Goal: Information Seeking & Learning: Learn about a topic

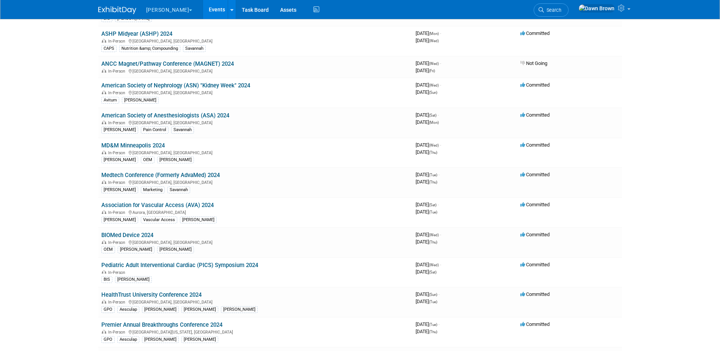
scroll to position [986, 0]
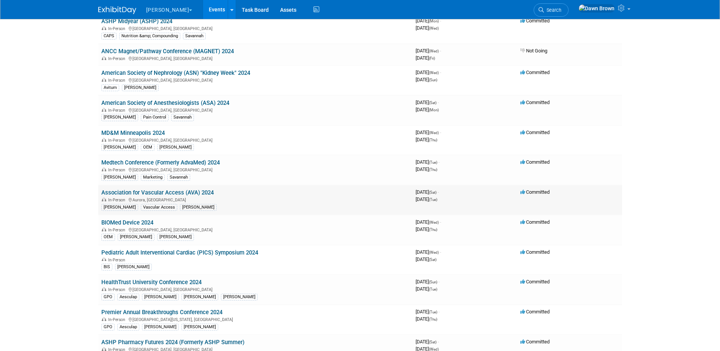
click at [206, 190] on link "Association for Vascular Access (AVA) 2024" at bounding box center [157, 192] width 112 height 7
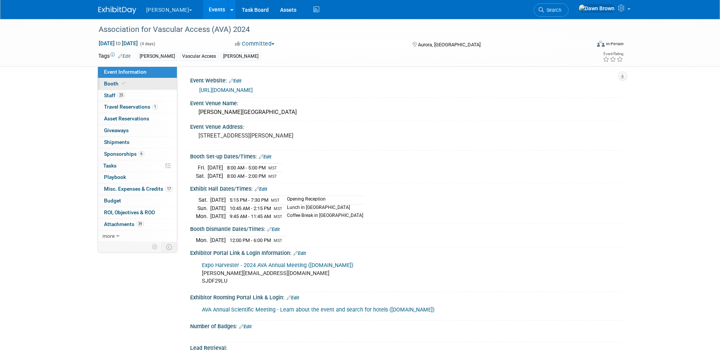
click at [116, 83] on span "Booth" at bounding box center [115, 83] width 23 height 6
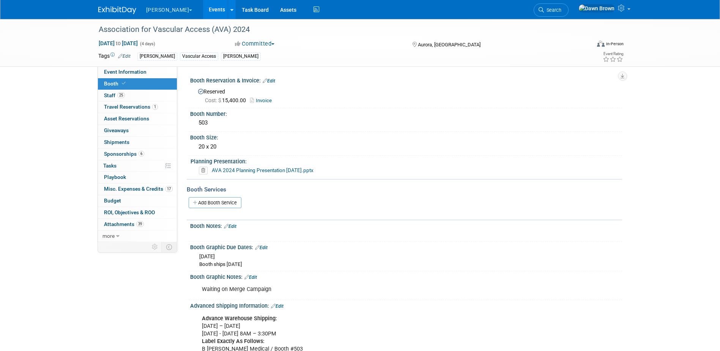
click at [237, 168] on link "AVA 2024 Planning Presentation 3-18-24.pptx" at bounding box center [263, 170] width 102 height 6
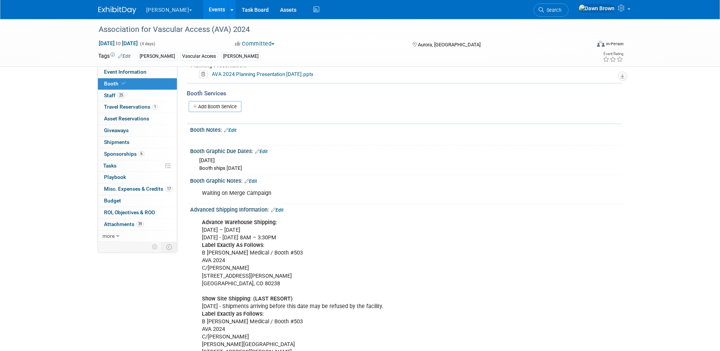
scroll to position [114, 0]
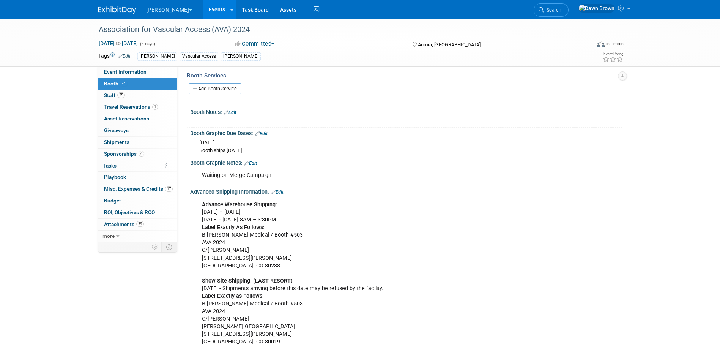
click at [562, 126] on div "Booth Notes: Edit X" at bounding box center [404, 117] width 435 height 22
click at [203, 8] on link "Events" at bounding box center [217, 9] width 28 height 19
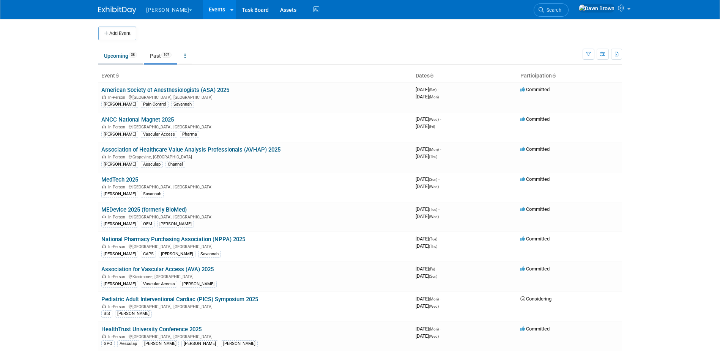
click at [119, 55] on link "Upcoming 38" at bounding box center [120, 56] width 44 height 14
